Goal: Find specific page/section: Find specific page/section

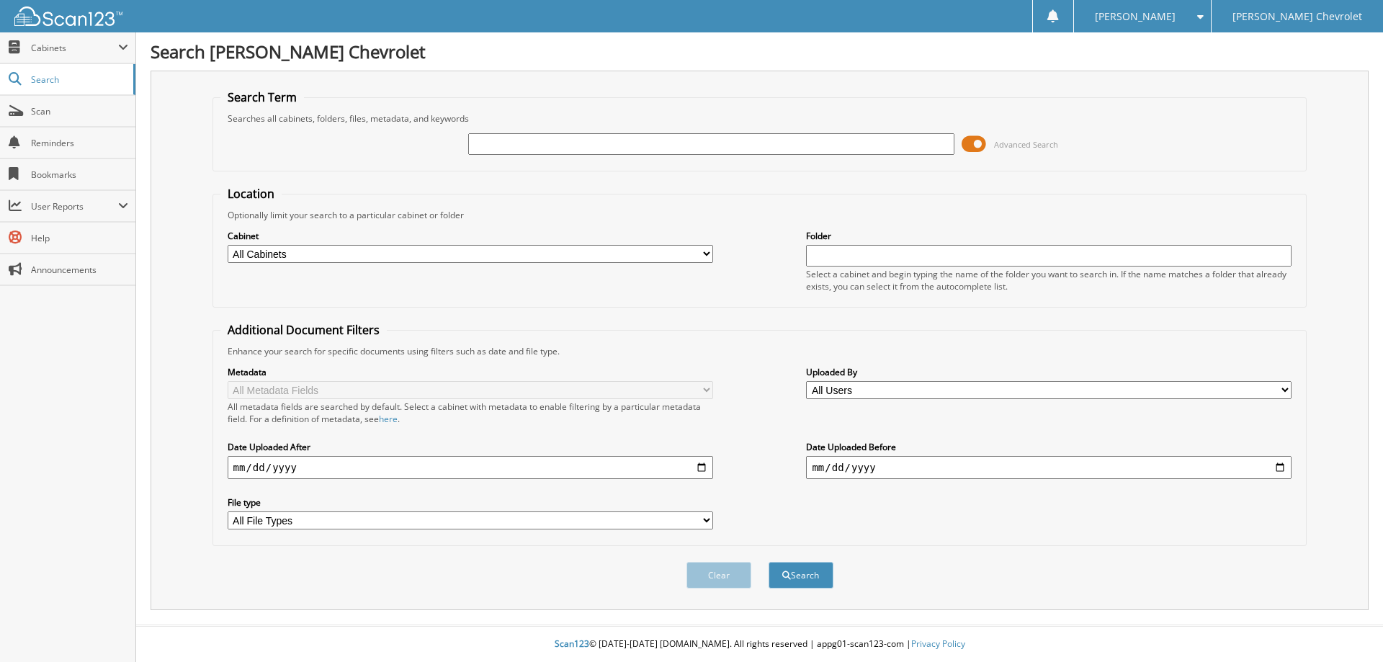
click at [484, 152] on input "text" at bounding box center [711, 144] width 486 height 22
type input "180703"
click at [769, 562] on button "Search" at bounding box center [801, 575] width 65 height 27
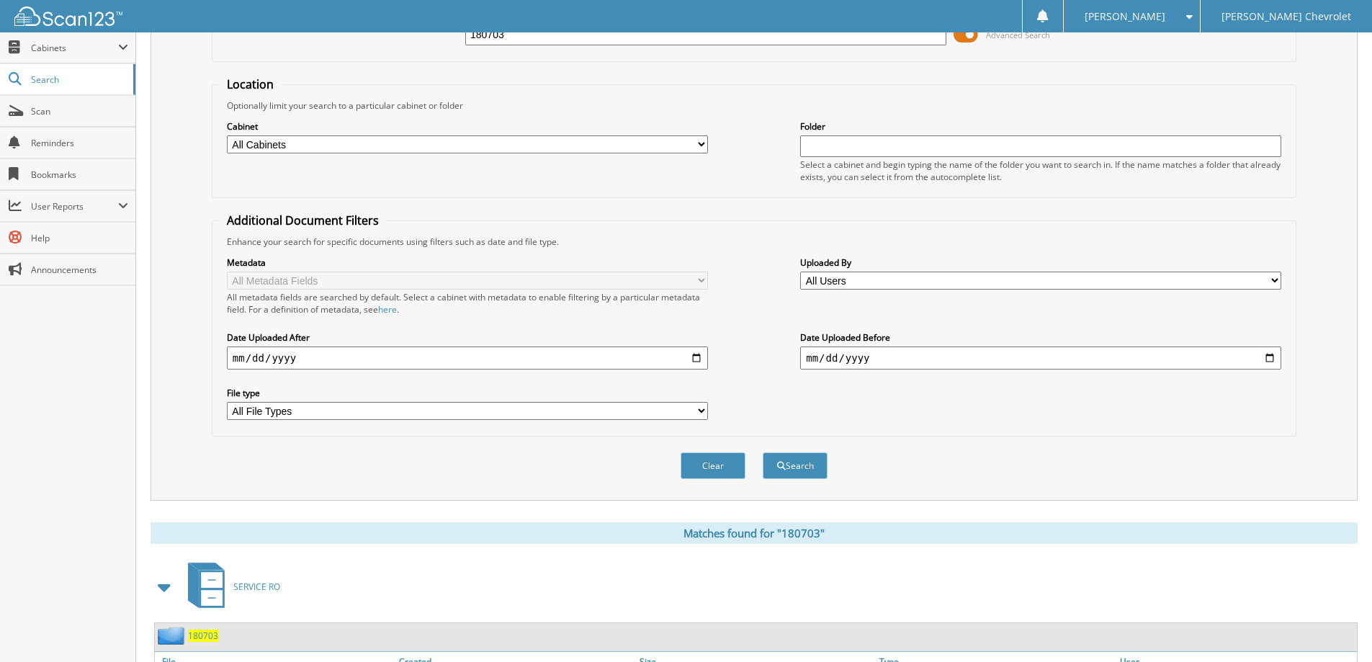
scroll to position [231, 0]
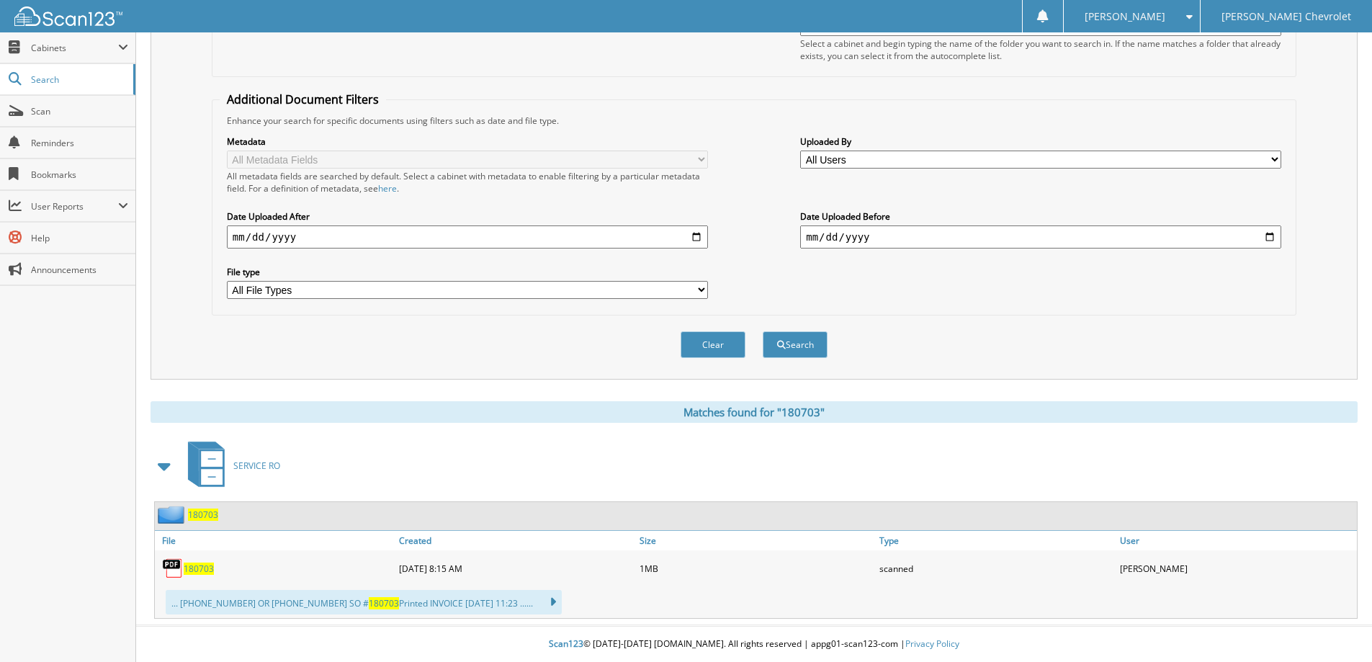
click at [192, 568] on span "180703" at bounding box center [199, 569] width 30 height 12
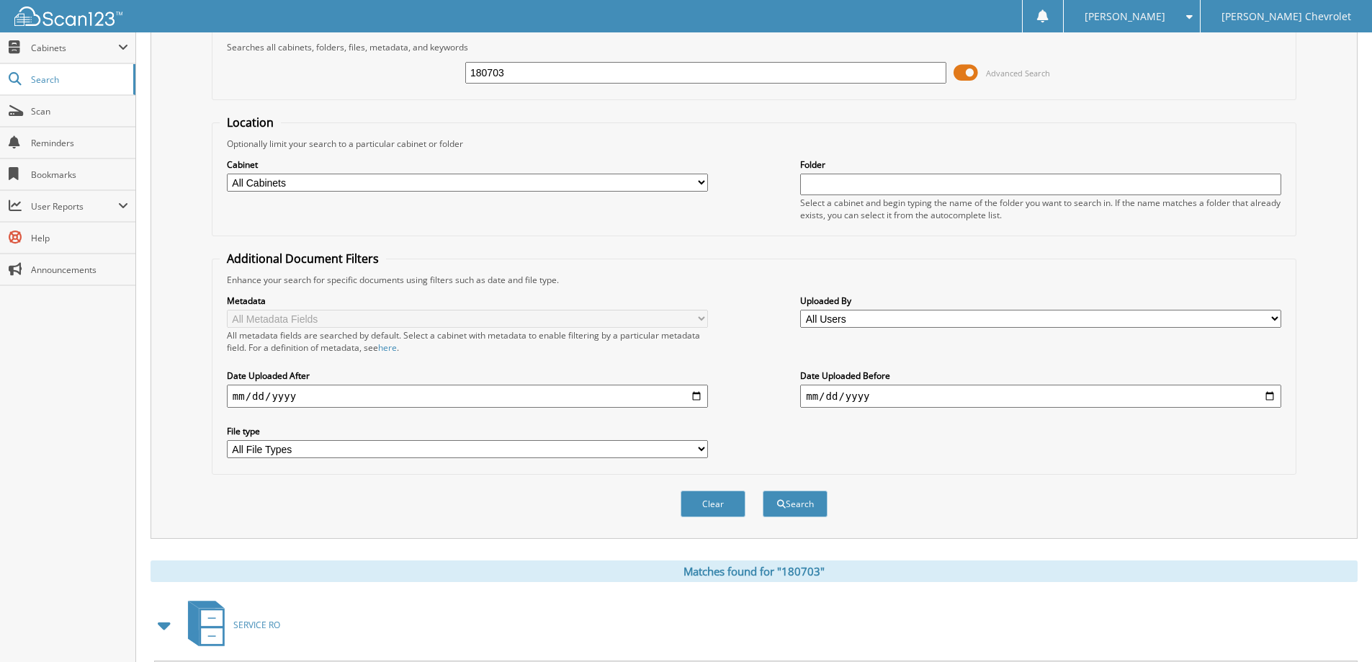
scroll to position [0, 0]
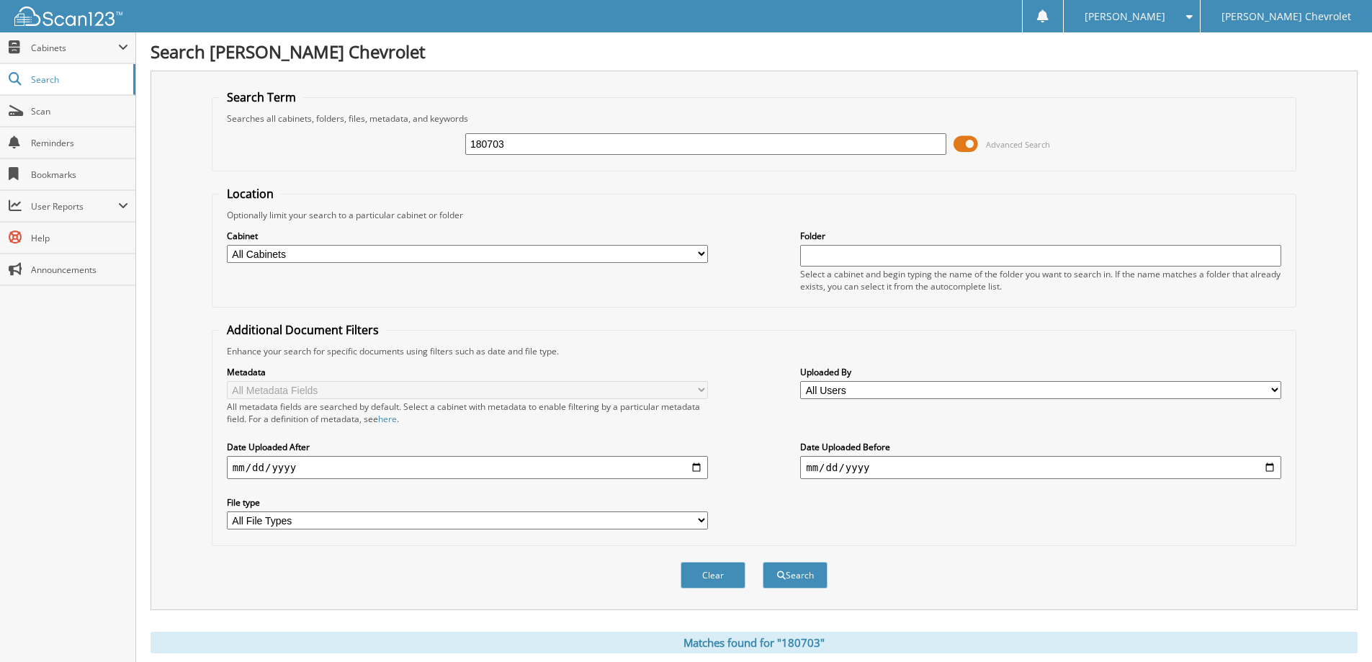
click at [540, 148] on input "180703" at bounding box center [705, 144] width 481 height 22
type input "179674"
click at [763, 562] on button "Search" at bounding box center [795, 575] width 65 height 27
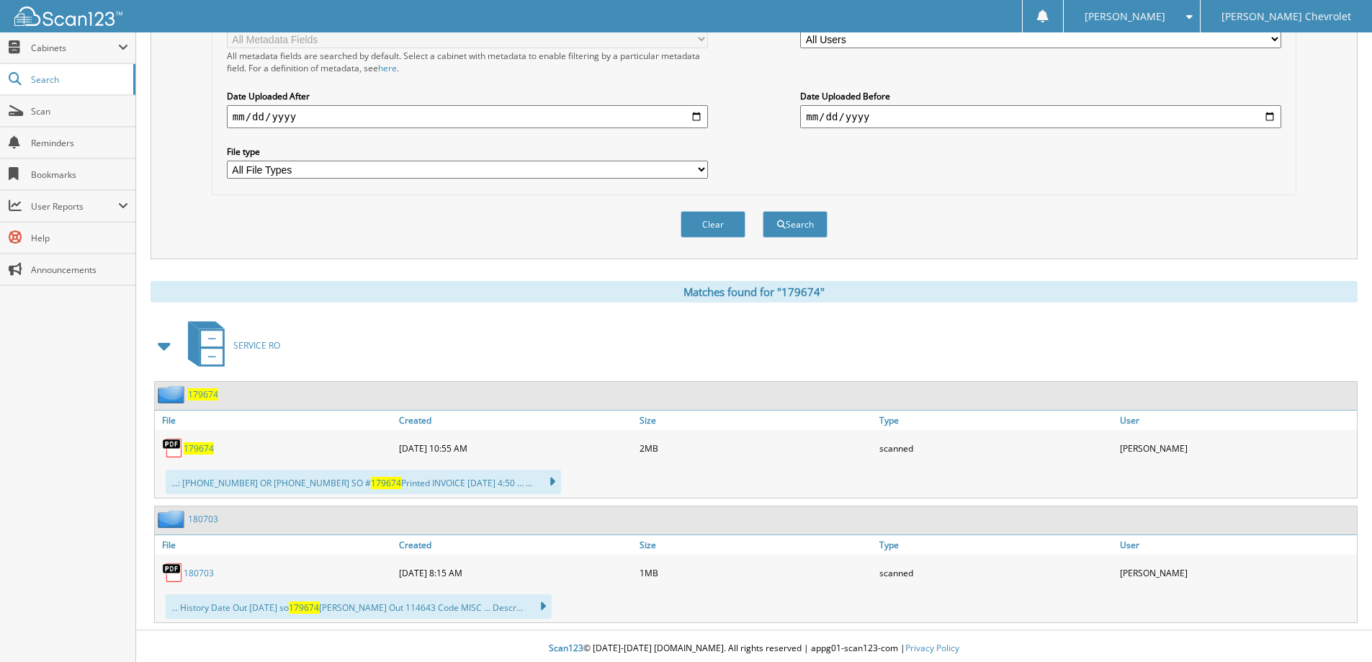
scroll to position [356, 0]
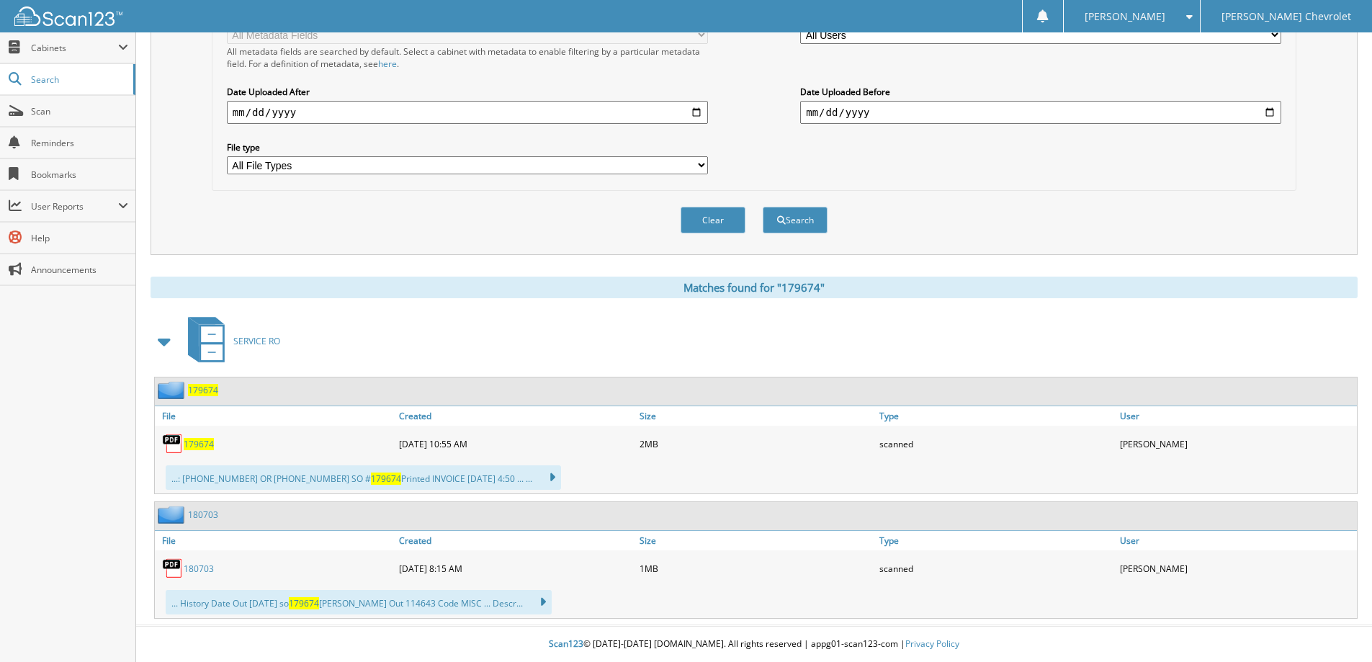
click at [199, 440] on span "179674" at bounding box center [199, 444] width 30 height 12
